Goal: Information Seeking & Learning: Learn about a topic

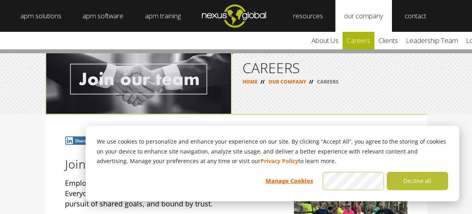
click at [360, 43] on link "careers" at bounding box center [359, 41] width 32 height 18
